Goal: Task Accomplishment & Management: Manage account settings

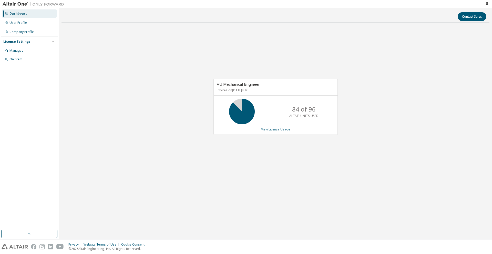
click at [282, 131] on link "View License Usage" at bounding box center [275, 129] width 29 height 4
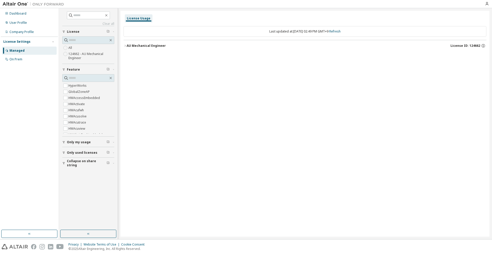
click at [130, 47] on div "AU Mechanical Engineer" at bounding box center [146, 46] width 39 height 4
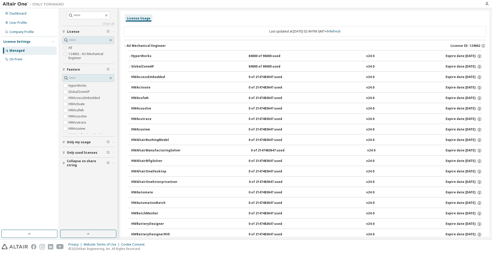
click at [158, 59] on button "HyperWorks 84000 of 96000 used v24.0 Expire date: [DATE]" at bounding box center [304, 56] width 353 height 11
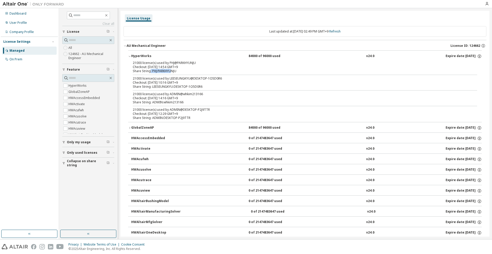
drag, startPoint x: 151, startPoint y: 71, endPoint x: 172, endPoint y: 74, distance: 21.6
click at [173, 72] on div "Share String: PHJ:PARKHYUNJU" at bounding box center [299, 71] width 332 height 4
drag, startPoint x: 155, startPoint y: 89, endPoint x: 200, endPoint y: 92, distance: 44.4
click at [200, 92] on div "21000 license(s) used by PHJ@PARKHYUNJU Checkout: [DATE] 14:54 GMT+9 Share Stri…" at bounding box center [304, 91] width 353 height 61
click at [155, 85] on div "Share String: LEESEUNGKYU:DESKTOP-1O5D0R6" at bounding box center [299, 87] width 332 height 4
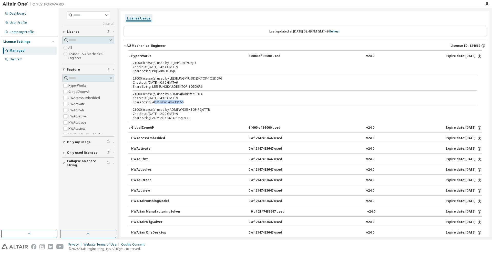
drag, startPoint x: 168, startPoint y: 104, endPoint x: 188, endPoint y: 104, distance: 20.0
click at [187, 104] on div "Share String: ADMIN:whkim213166" at bounding box center [299, 102] width 332 height 4
click at [188, 104] on div "Share String: ADMIN:whkim213166" at bounding box center [299, 102] width 332 height 4
click at [76, 87] on label "HWAutomate" at bounding box center [78, 89] width 20 height 6
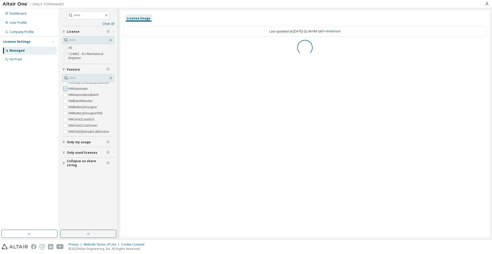
scroll to position [0, 0]
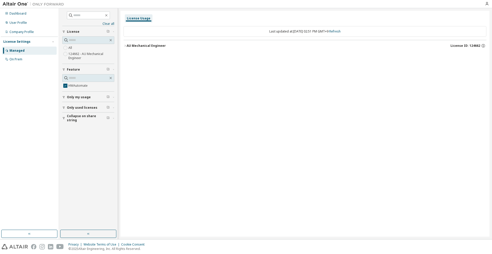
click at [135, 44] on div "AU Mechanical Engineer" at bounding box center [146, 46] width 39 height 4
click at [277, 118] on div "License Usage Last updated at: [DATE] 02:51 PM GMT+9 Refresh AU Mechanical Engi…" at bounding box center [304, 124] width 369 height 226
click at [20, 22] on div "User Profile" at bounding box center [17, 23] width 17 height 4
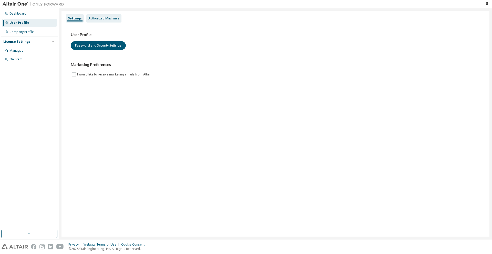
click at [100, 20] on div "Authorized Machines" at bounding box center [103, 18] width 31 height 4
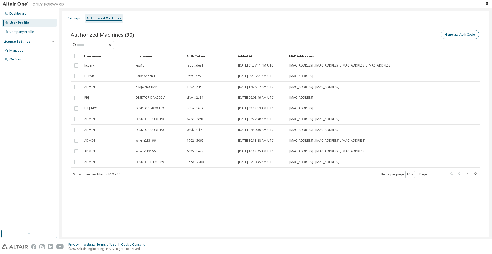
click at [471, 35] on button "Generate Auth Code" at bounding box center [459, 34] width 38 height 9
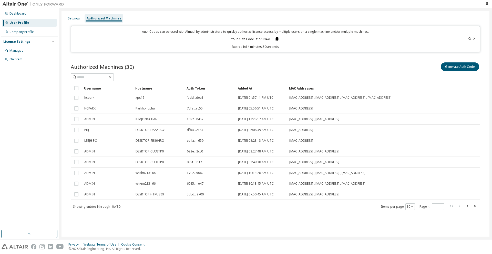
click at [276, 40] on icon at bounding box center [277, 39] width 5 height 5
click at [277, 39] on icon at bounding box center [277, 39] width 3 height 4
drag, startPoint x: 306, startPoint y: 66, endPoint x: 268, endPoint y: 61, distance: 38.0
click at [305, 66] on div "Generate Auth Code" at bounding box center [377, 66] width 205 height 11
drag, startPoint x: 157, startPoint y: 225, endPoint x: 146, endPoint y: 218, distance: 12.7
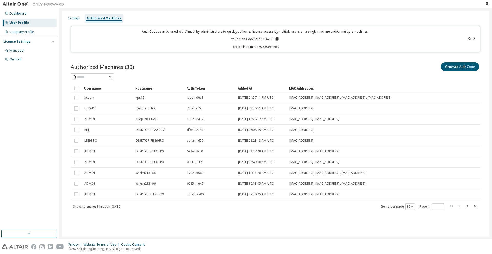
click at [157, 225] on div "Settings Authorized Machines Auth Codes can be used with Almutil by administrat…" at bounding box center [275, 124] width 428 height 226
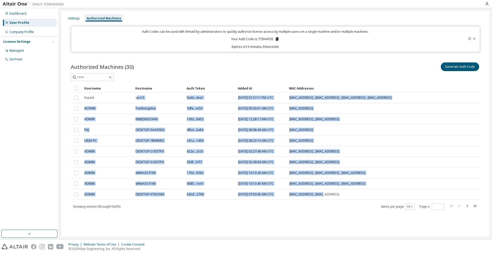
drag, startPoint x: 138, startPoint y: 98, endPoint x: 316, endPoint y: 204, distance: 207.0
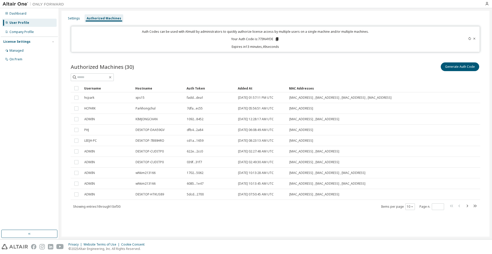
drag, startPoint x: 271, startPoint y: 225, endPoint x: 201, endPoint y: 193, distance: 77.3
click at [271, 225] on div "Settings Authorized Machines Auth Codes can be used with Almutil by administrat…" at bounding box center [275, 124] width 428 height 226
drag, startPoint x: 90, startPoint y: 142, endPoint x: 296, endPoint y: 217, distance: 219.4
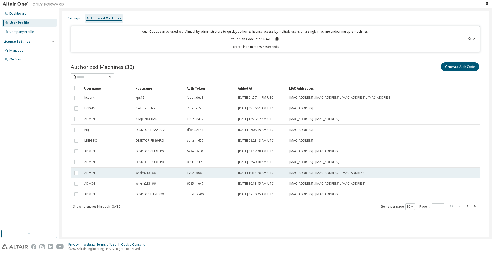
drag, startPoint x: 294, startPoint y: 218, endPoint x: 137, endPoint y: 178, distance: 162.2
click at [291, 218] on div "Authorized Machines (30) Generate Auth Code Clear Load Save Save As Field Opera…" at bounding box center [276, 139] width 422 height 169
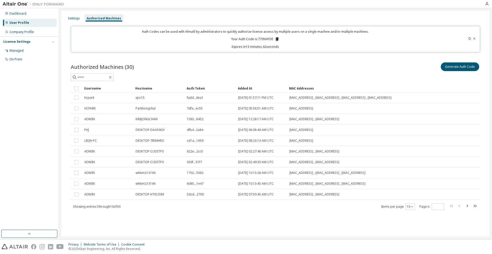
click at [175, 211] on div "Authorized Machines (30) Generate Auth Code Clear Load Save Save As Field Opera…" at bounding box center [276, 139] width 422 height 169
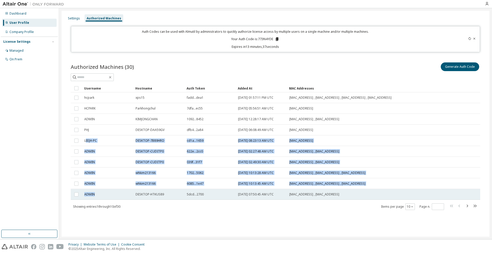
click at [95, 198] on tbody "hcpark xps15 fadd...dea1 [DATE] 01:57:11 PM UTC [MAC_ADDRESS] , [MAC_ADDRESS] ,…" at bounding box center [275, 146] width 409 height 108
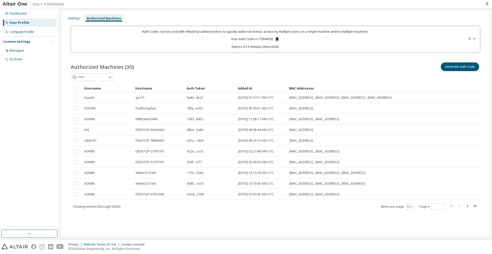
click at [95, 198] on td "ADMIN" at bounding box center [107, 194] width 51 height 11
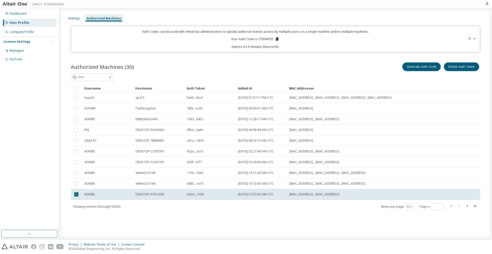
click at [250, 238] on div "Settings Authorized Machines Auth Codes can be used with Almutil by administrat…" at bounding box center [275, 123] width 433 height 231
click at [246, 194] on span "[DATE] 07:50:45 AM UTC" at bounding box center [256, 195] width 36 height 4
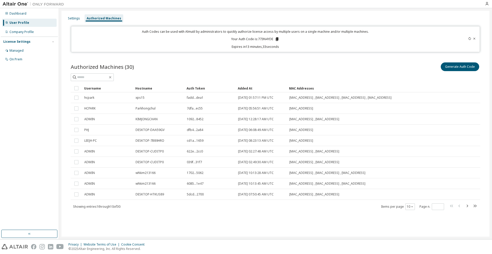
click at [269, 200] on td "[DATE] 07:50:45 AM UTC" at bounding box center [261, 194] width 51 height 11
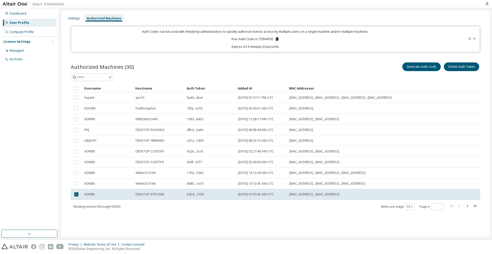
click at [274, 196] on span "[DATE] 07:50:45 AM UTC" at bounding box center [256, 195] width 36 height 4
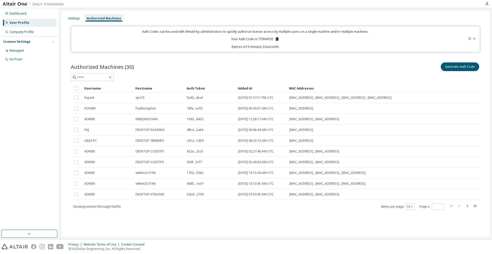
click at [285, 230] on div "Settings Authorized Machines Auth Codes can be used with Almutil by administrat…" at bounding box center [275, 124] width 428 height 226
click at [301, 61] on div "Generate Auth Code" at bounding box center [377, 66] width 205 height 11
click at [104, 18] on div "Authorized Machines" at bounding box center [104, 18] width 35 height 4
click at [76, 18] on div "Settings" at bounding box center [74, 18] width 12 height 4
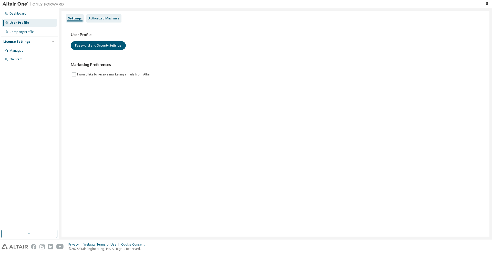
click at [112, 19] on div "Authorized Machines" at bounding box center [103, 18] width 31 height 4
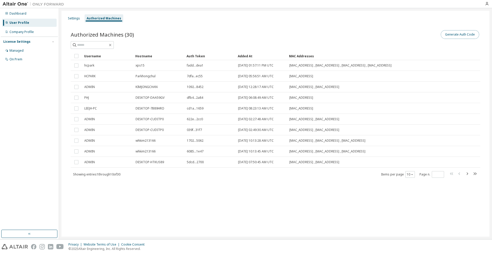
click at [457, 33] on button "Generate Auth Code" at bounding box center [459, 34] width 38 height 9
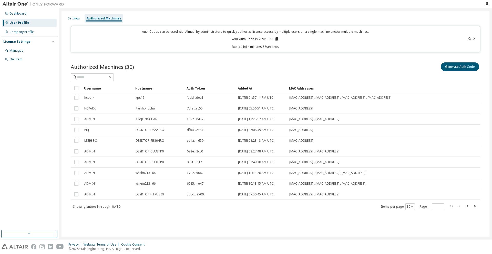
drag, startPoint x: 279, startPoint y: 39, endPoint x: 290, endPoint y: 42, distance: 12.2
click at [278, 39] on icon at bounding box center [276, 39] width 5 height 5
click at [275, 39] on icon at bounding box center [276, 39] width 5 height 5
click at [277, 39] on icon at bounding box center [276, 39] width 3 height 4
click at [343, 58] on div "Authorized Machines (30) Generate Auth Code Clear Load Save Save As Field Opera…" at bounding box center [276, 139] width 422 height 169
